Goal: Task Accomplishment & Management: Manage account settings

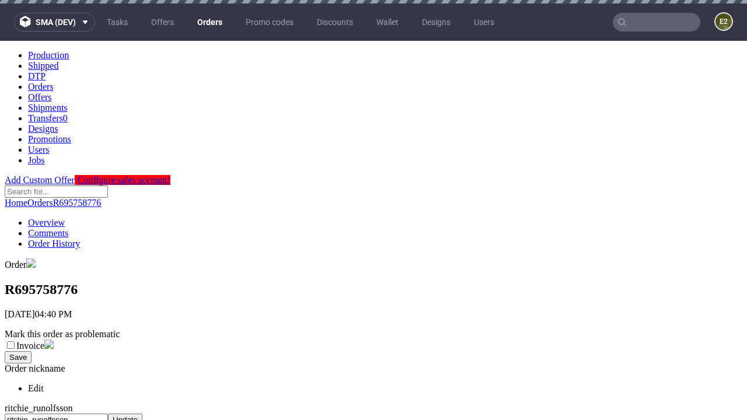
scroll to position [477, 0]
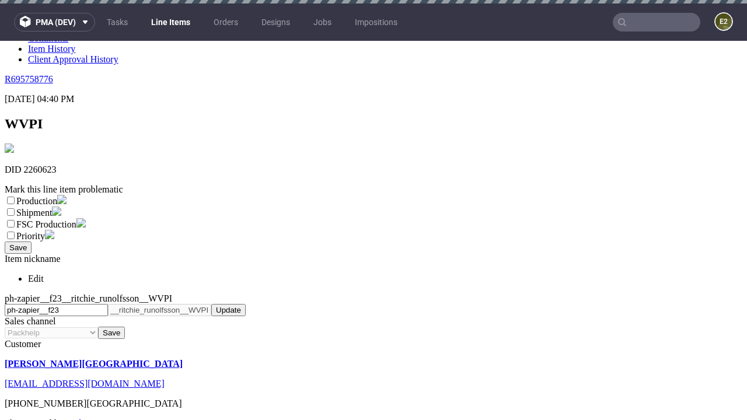
scroll to position [4, 0]
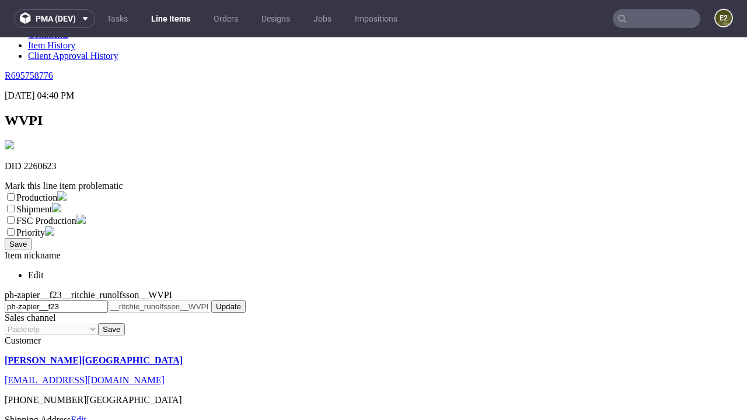
select select "dtp_ca_needed"
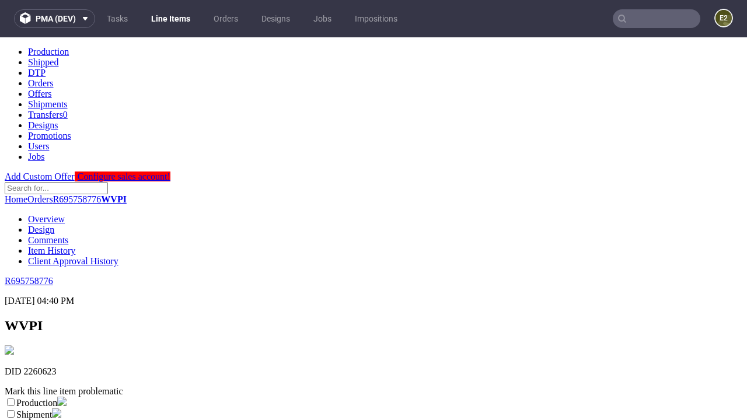
scroll to position [0, 0]
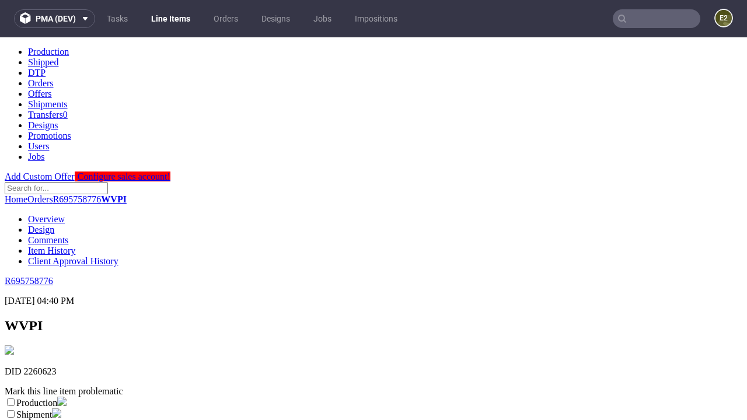
checkbox input "true"
